Goal: Find contact information: Find contact information

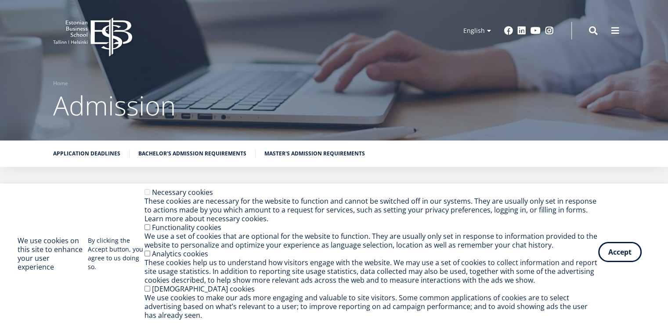
click at [613, 256] on button "Accept" at bounding box center [621, 252] width 44 height 20
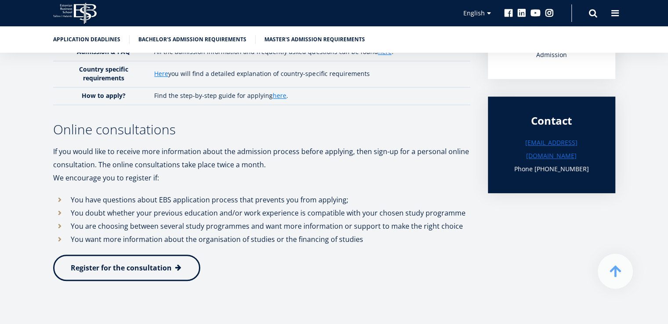
scroll to position [264, 0]
click at [552, 145] on link "[EMAIL_ADDRESS][DOMAIN_NAME]" at bounding box center [552, 149] width 92 height 26
click at [530, 147] on link "[EMAIL_ADDRESS][DOMAIN_NAME]" at bounding box center [552, 149] width 92 height 26
click at [529, 147] on link "[EMAIL_ADDRESS][DOMAIN_NAME]" at bounding box center [552, 149] width 92 height 26
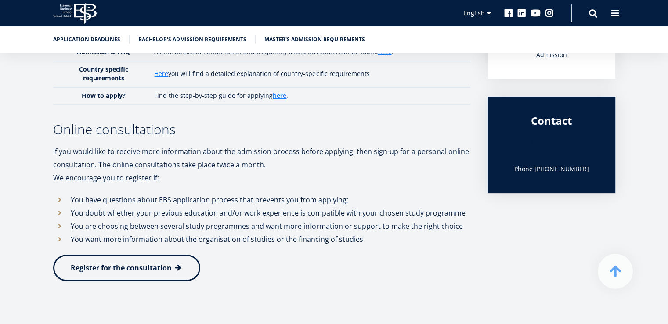
click at [529, 147] on link "[EMAIL_ADDRESS][DOMAIN_NAME]" at bounding box center [552, 149] width 92 height 26
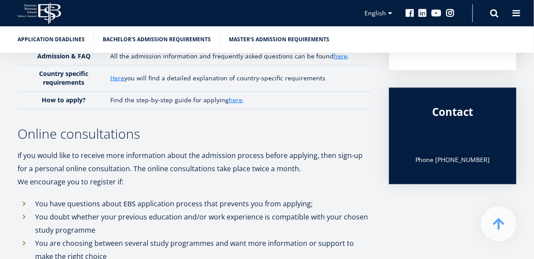
click at [428, 139] on link "[EMAIL_ADDRESS][DOMAIN_NAME]" at bounding box center [453, 140] width 92 height 26
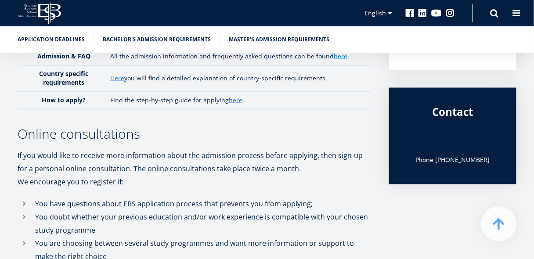
click at [428, 139] on link "[EMAIL_ADDRESS][DOMAIN_NAME]" at bounding box center [453, 140] width 92 height 26
click at [425, 154] on h3 "Phone [PHONE_NUMBER]" at bounding box center [453, 160] width 92 height 13
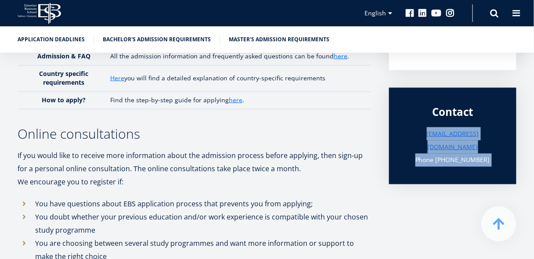
drag, startPoint x: 425, startPoint y: 152, endPoint x: 424, endPoint y: 132, distance: 19.4
click at [424, 132] on div "[EMAIL_ADDRESS][DOMAIN_NAME] Phone [PHONE_NUMBER]" at bounding box center [453, 147] width 92 height 40
click at [388, 138] on div "We look forward to learning about you through your application to Estonian Busi…" at bounding box center [267, 128] width 499 height 396
